Goal: Information Seeking & Learning: Learn about a topic

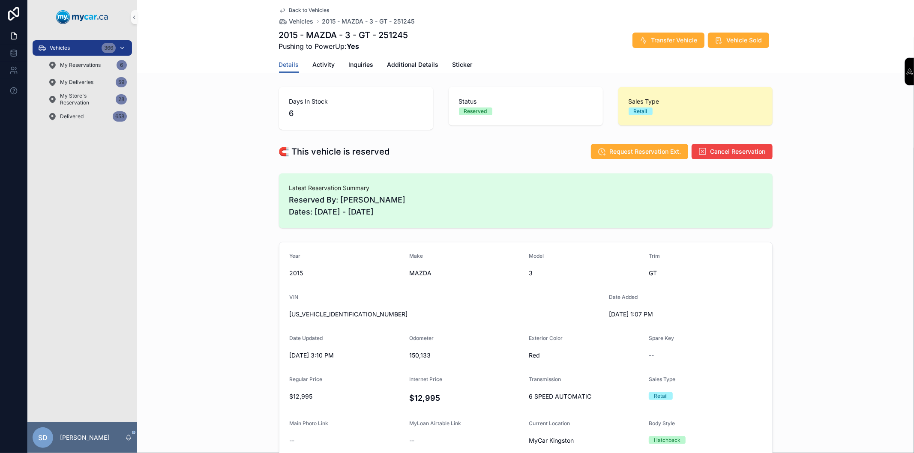
click at [69, 48] on span "Vehicles" at bounding box center [60, 48] width 20 height 7
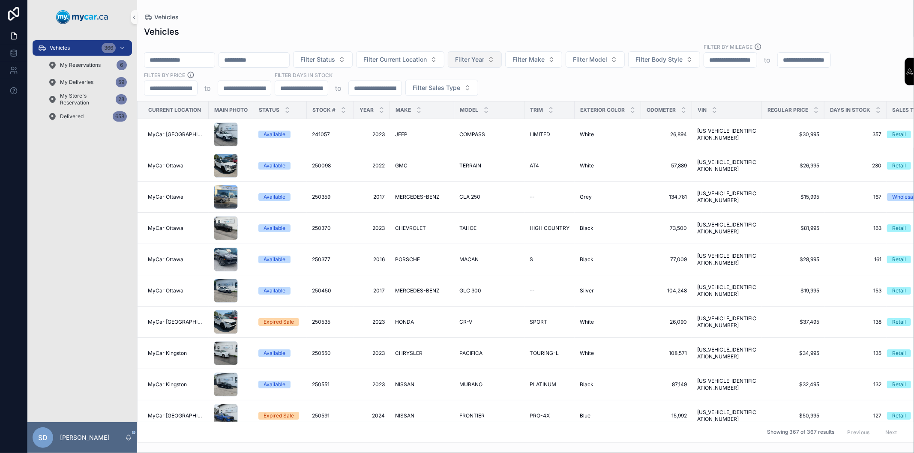
click at [484, 62] on span "Filter Year" at bounding box center [469, 59] width 29 height 9
click at [545, 58] on span "Filter Make" at bounding box center [528, 59] width 32 height 9
click at [547, 179] on span "TOYOTA" at bounding box center [538, 179] width 25 height 9
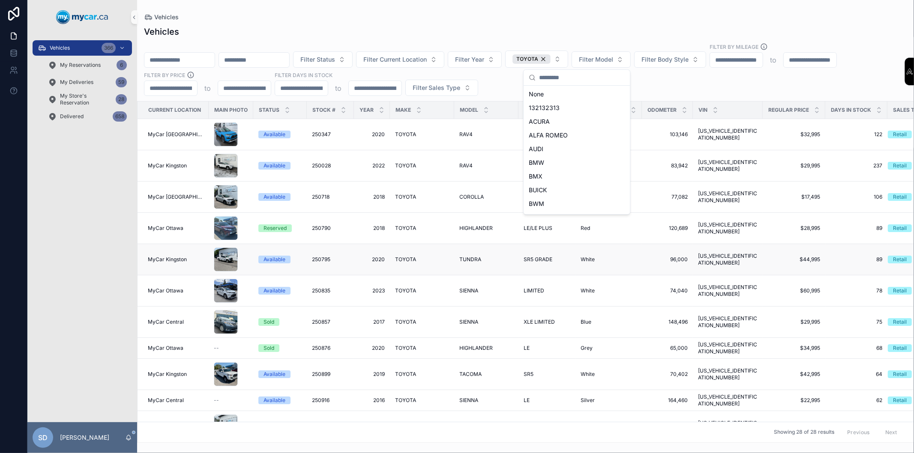
click at [675, 244] on td "96,000 96,000" at bounding box center [667, 259] width 51 height 31
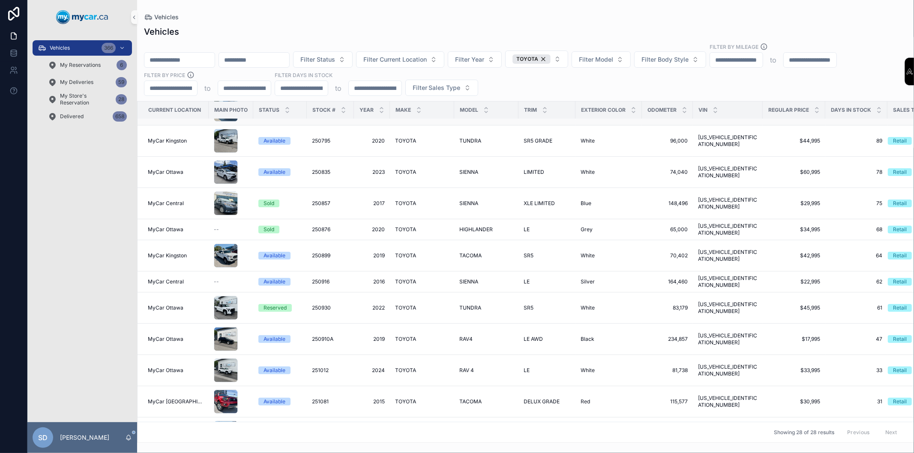
scroll to position [143, 0]
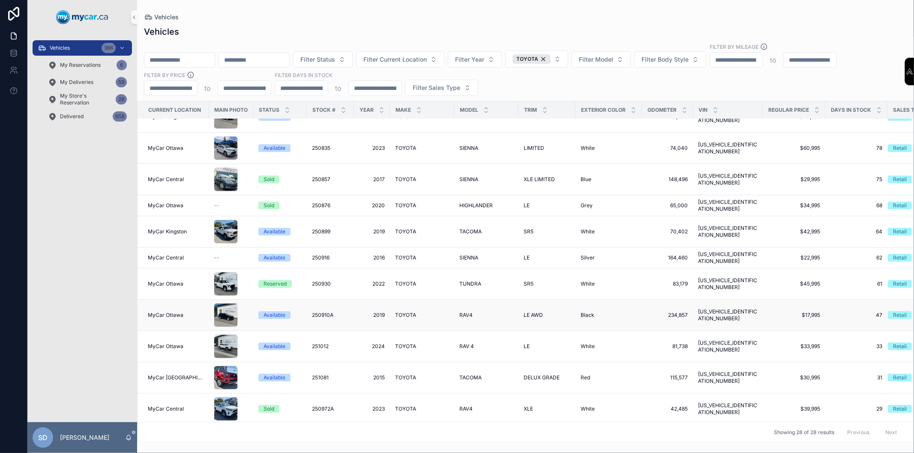
click at [278, 311] on div "Available" at bounding box center [274, 315] width 22 height 8
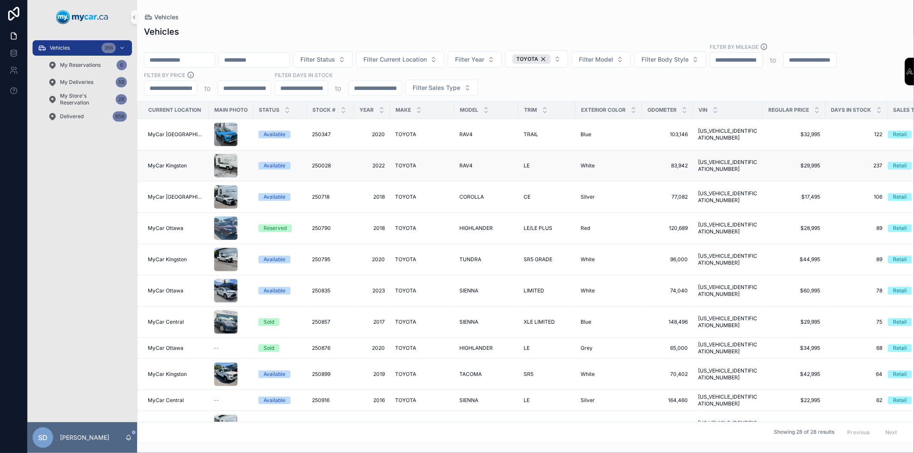
click at [267, 167] on div "Available" at bounding box center [274, 166] width 22 height 8
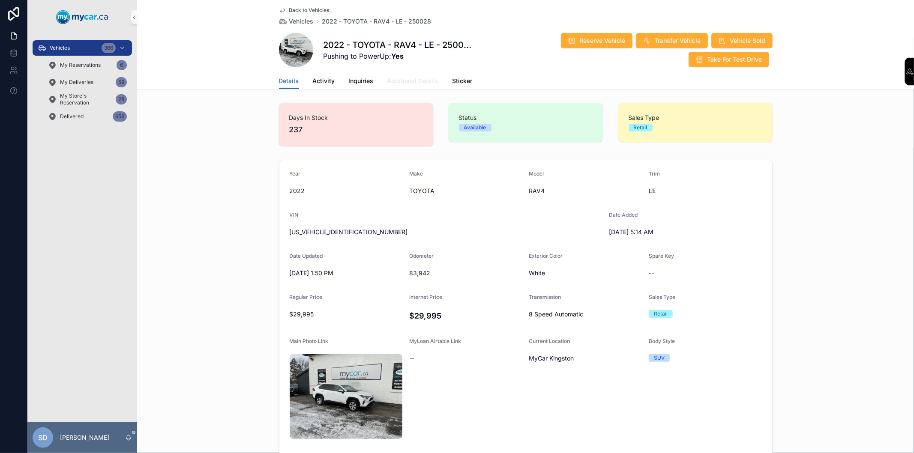
click at [408, 78] on span "Additional Details" at bounding box center [412, 81] width 51 height 9
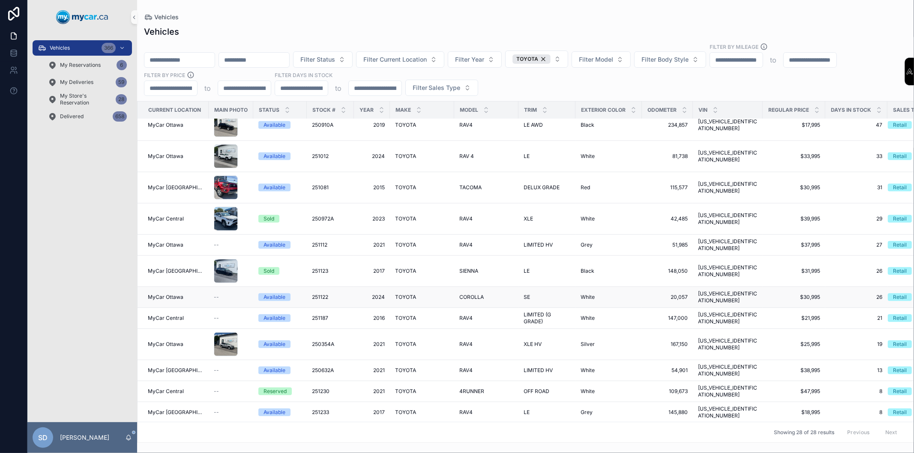
scroll to position [374, 0]
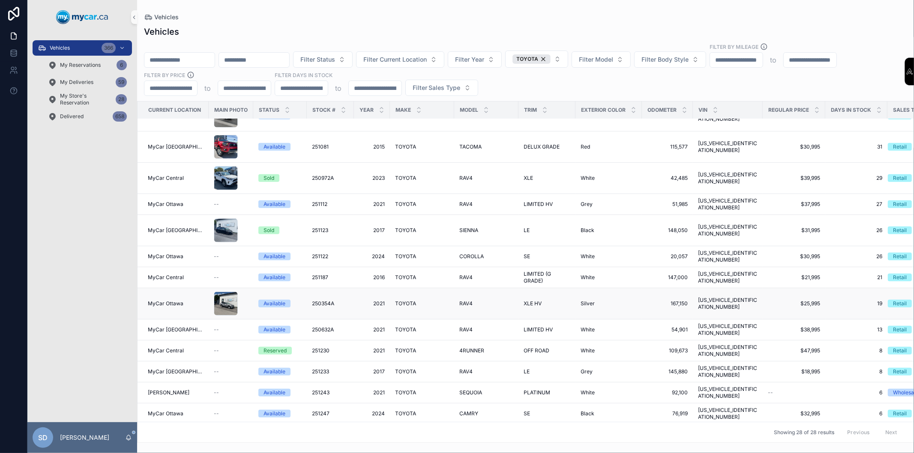
click at [269, 300] on div "Available" at bounding box center [274, 304] width 22 height 8
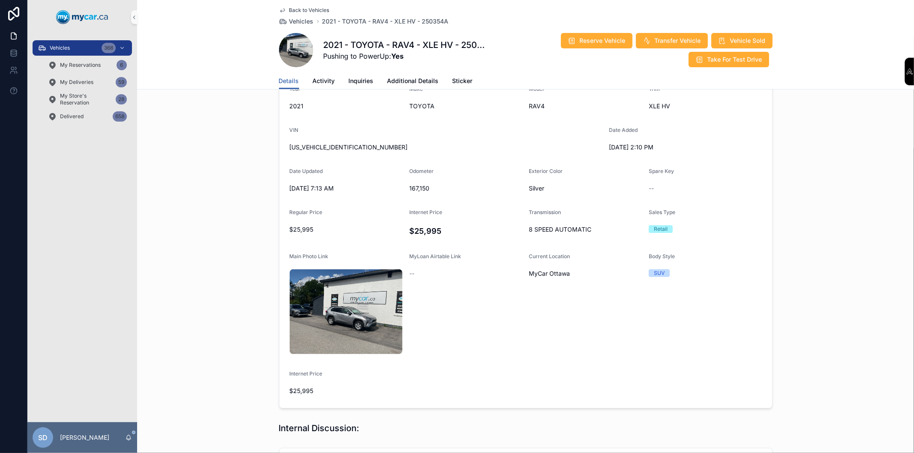
scroll to position [48, 0]
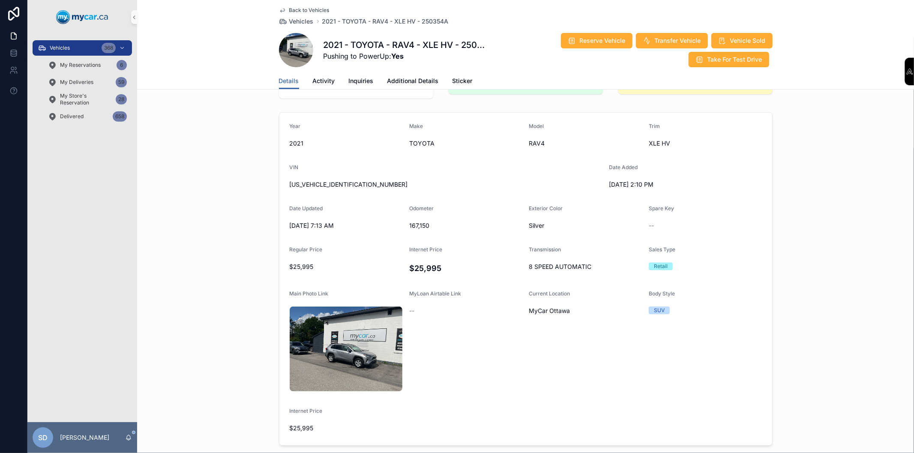
click at [414, 224] on span "167,150" at bounding box center [465, 225] width 113 height 9
drag, startPoint x: 414, startPoint y: 223, endPoint x: 464, endPoint y: 83, distance: 148.8
click at [464, 83] on span "Sticker" at bounding box center [462, 81] width 20 height 9
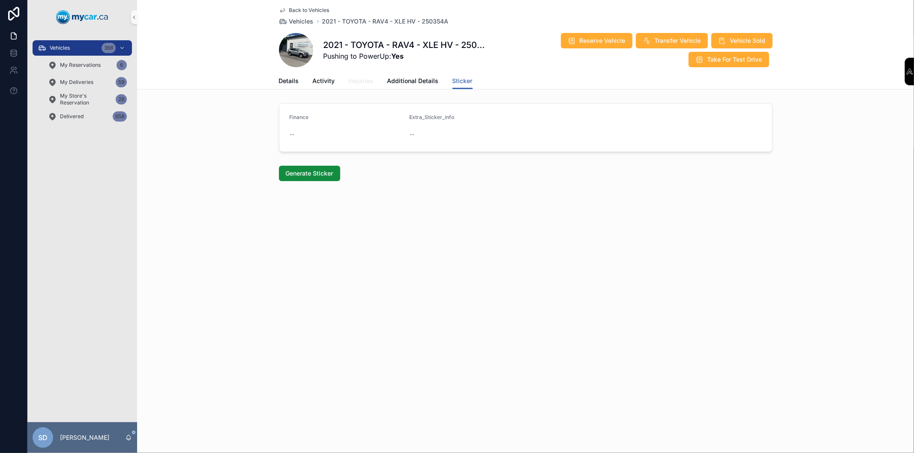
click at [355, 83] on span "Inquiries" at bounding box center [361, 81] width 25 height 9
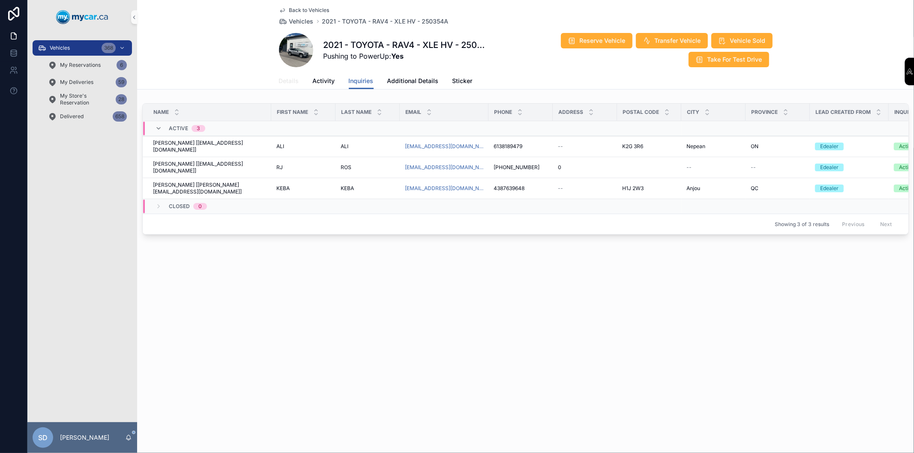
click at [294, 81] on span "Details" at bounding box center [289, 81] width 20 height 9
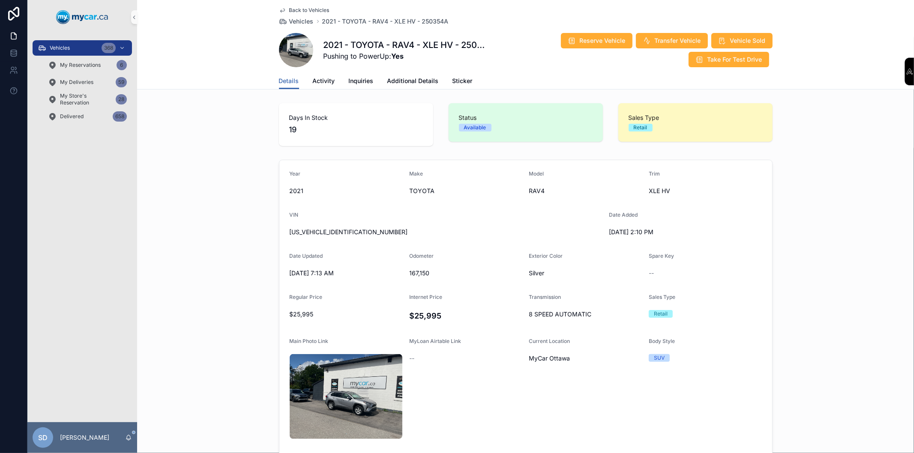
click at [474, 47] on h1 "2021 - TOYOTA - RAV4 - XLE HV - 250354A" at bounding box center [405, 45] width 164 height 12
copy h1 "250354A"
click at [502, 238] on div "[US_VEHICLE_IDENTIFICATION_NUMBER]" at bounding box center [446, 232] width 312 height 14
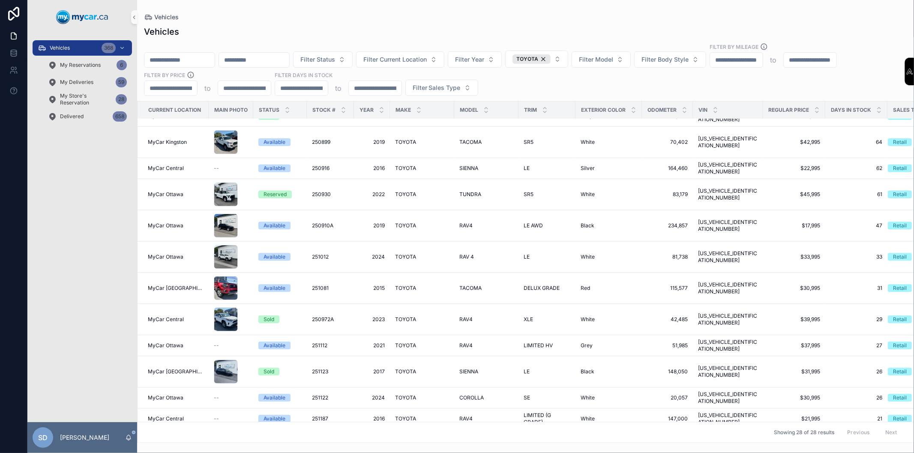
scroll to position [230, 0]
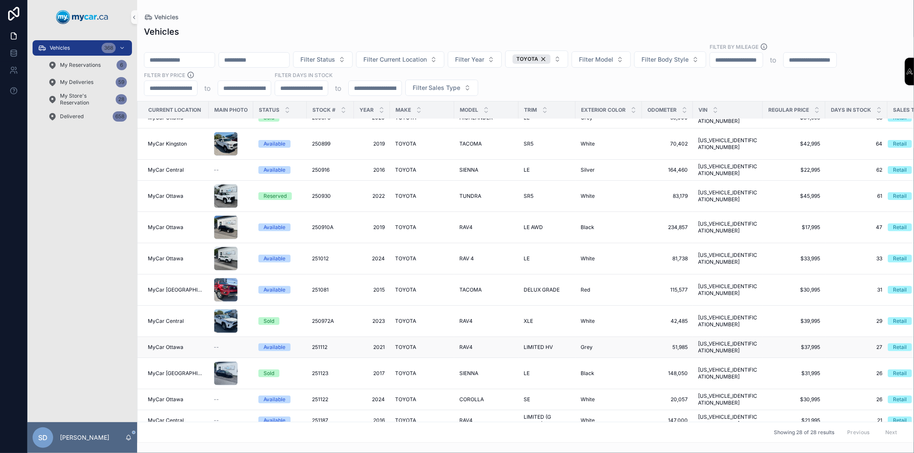
click at [318, 344] on span "251112" at bounding box center [319, 347] width 15 height 7
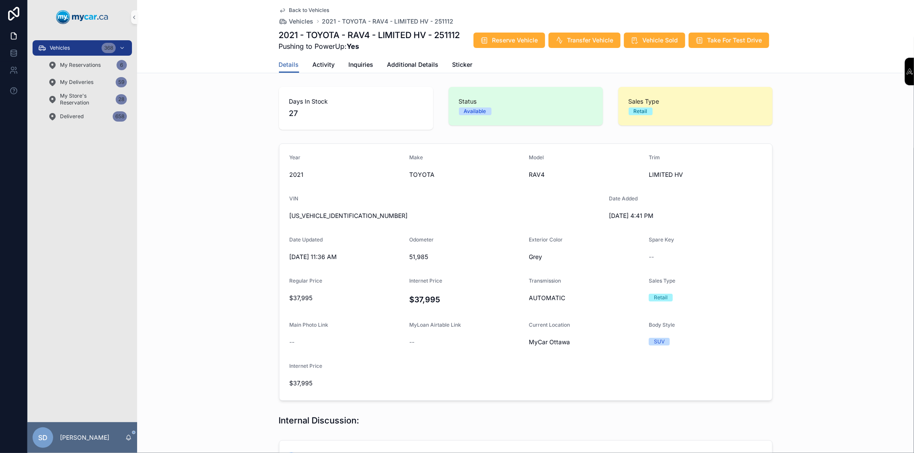
click at [442, 32] on h1 "2021 - TOYOTA - RAV4 - LIMITED HV - 251112" at bounding box center [369, 35] width 181 height 12
copy h1 "251112"
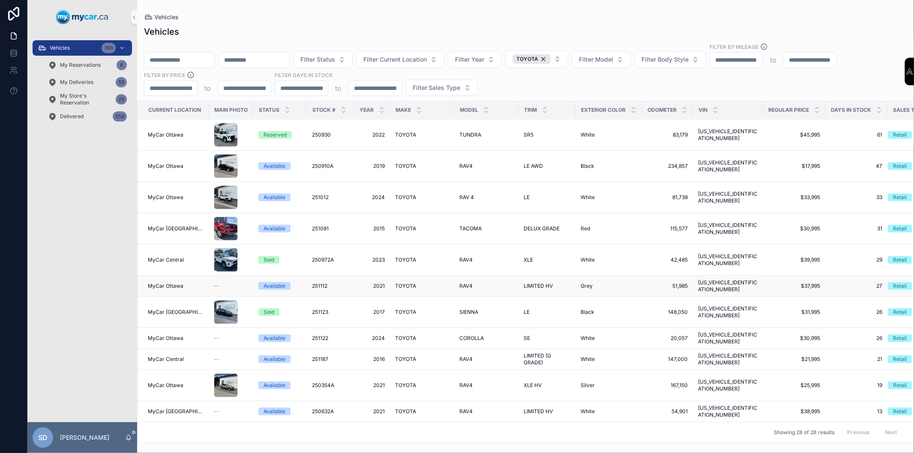
scroll to position [333, 0]
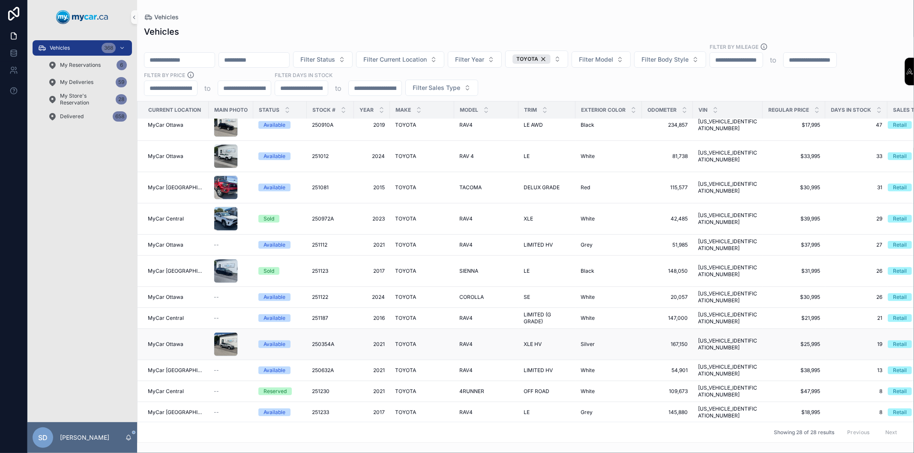
click at [326, 341] on span "250354A" at bounding box center [323, 344] width 22 height 7
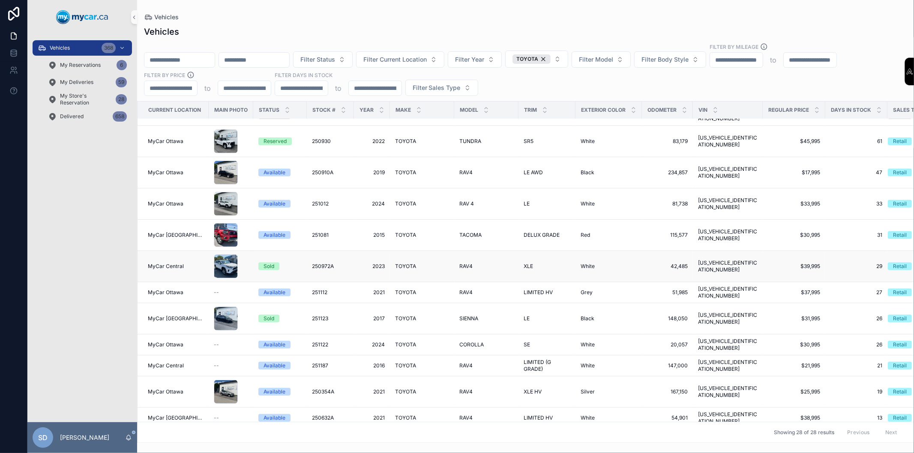
scroll to position [333, 0]
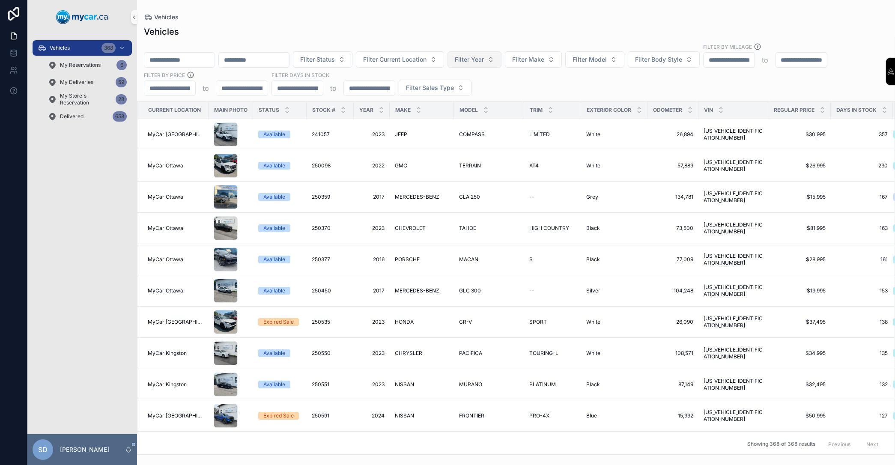
click at [484, 60] on span "Filter Year" at bounding box center [469, 59] width 29 height 9
click at [482, 32] on div "Vehicles" at bounding box center [516, 32] width 745 height 12
click at [545, 57] on span "Filter Make" at bounding box center [528, 59] width 32 height 9
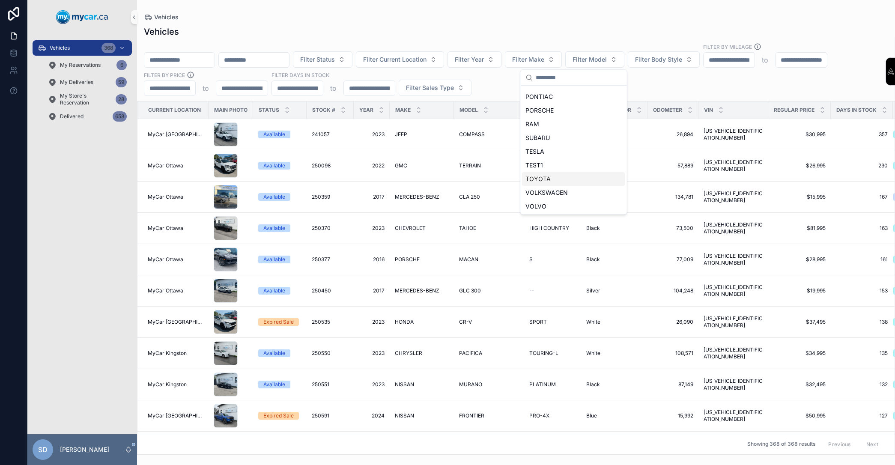
click at [542, 182] on span "TOYOTA" at bounding box center [538, 179] width 25 height 9
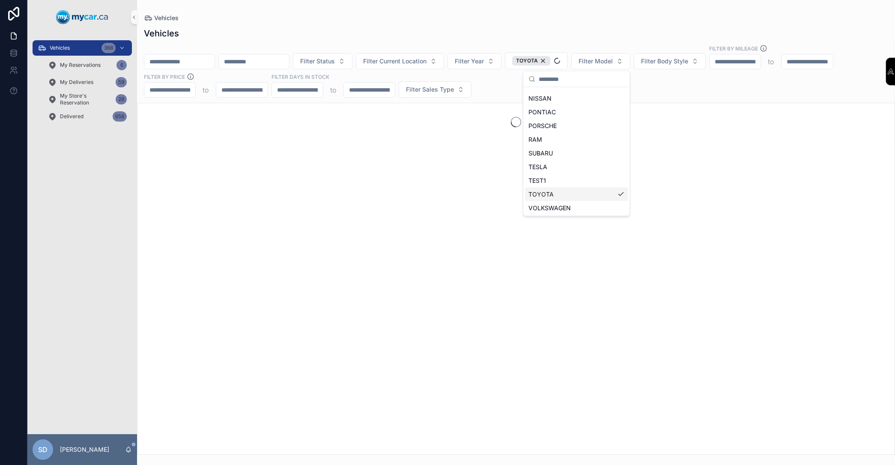
scroll to position [436, 0]
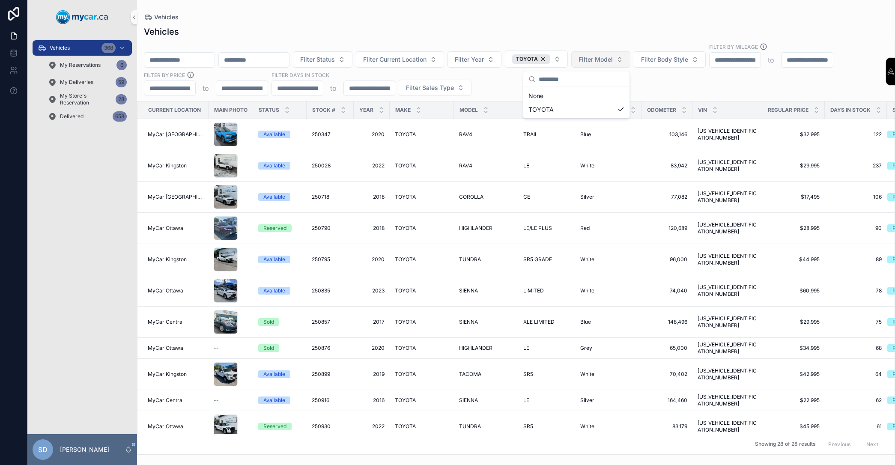
click at [631, 65] on button "Filter Model" at bounding box center [601, 59] width 59 height 16
type input "***"
click at [601, 29] on div "Vehicles" at bounding box center [516, 32] width 745 height 12
click at [486, 109] on icon "scrollable content" at bounding box center [486, 108] width 6 height 6
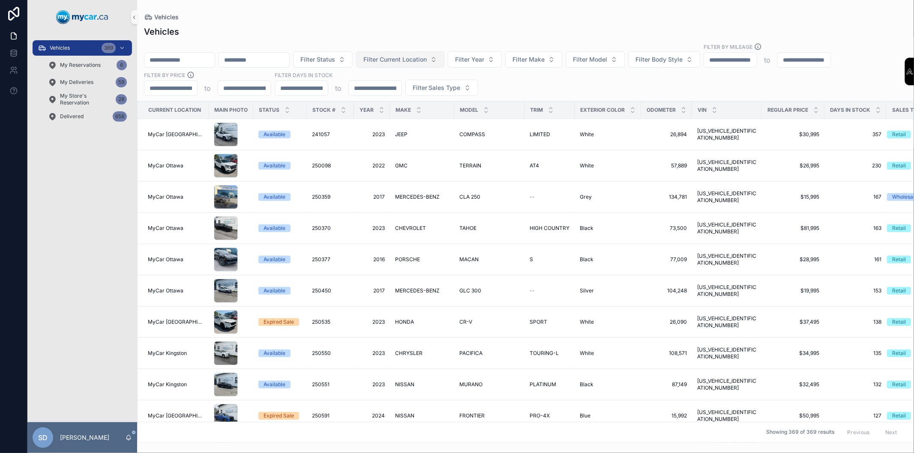
click at [414, 55] on span "Filter Current Location" at bounding box center [394, 59] width 63 height 9
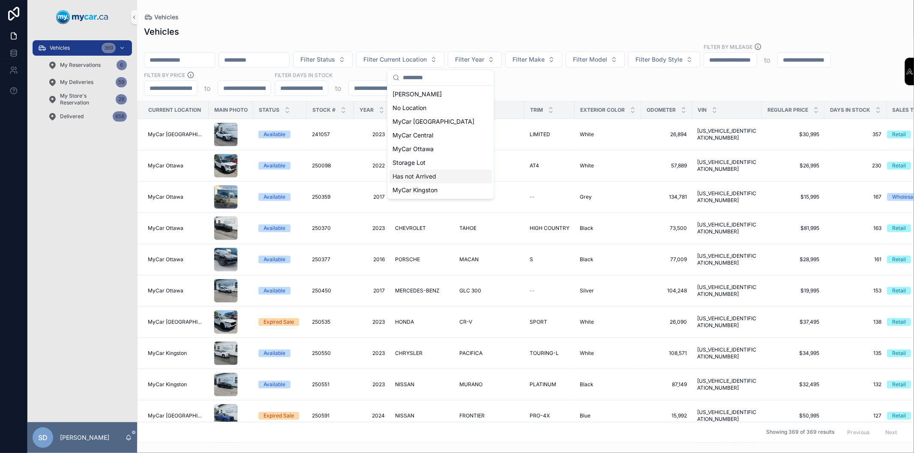
click at [414, 178] on span "Has not Arrived" at bounding box center [414, 176] width 44 height 9
